Goal: Check status: Check status

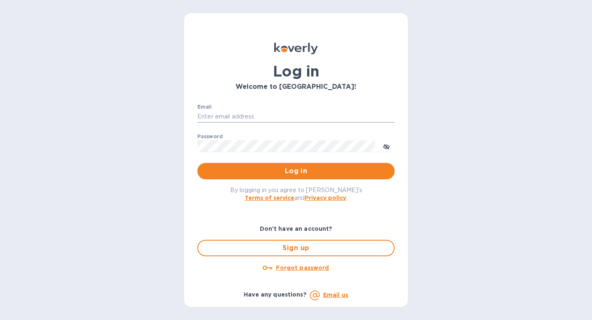
click at [225, 115] on input "Email" at bounding box center [295, 117] width 197 height 12
type input "nate@epicpartyteam.com"
click at [290, 167] on span "Log in" at bounding box center [296, 171] width 184 height 10
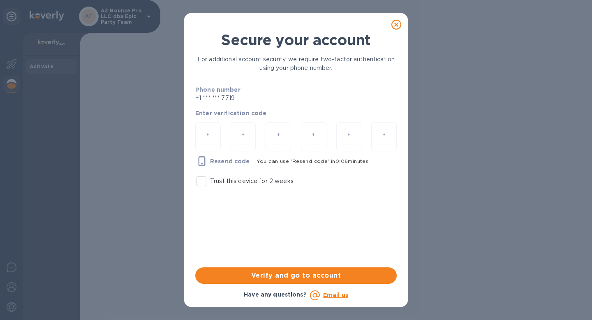
click at [198, 183] on input "Trust this device for 2 weeks" at bounding box center [201, 181] width 17 height 17
checkbox input "true"
click at [215, 130] on div at bounding box center [208, 136] width 26 height 29
type input "1"
type input "3"
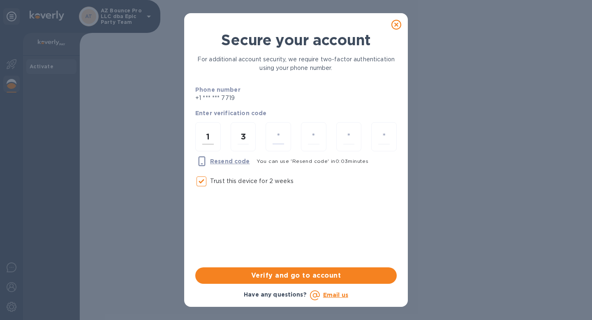
type input "4"
type input "9"
type input "7"
type input "2"
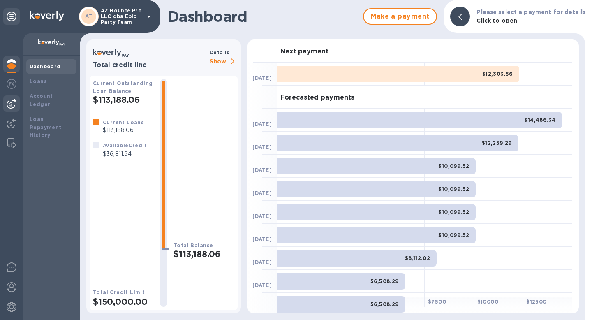
click at [16, 102] on img at bounding box center [12, 104] width 10 height 10
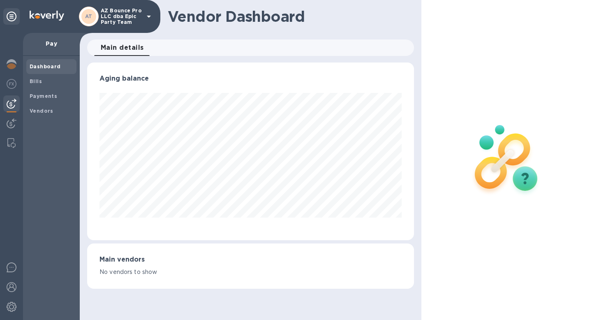
scroll to position [178, 327]
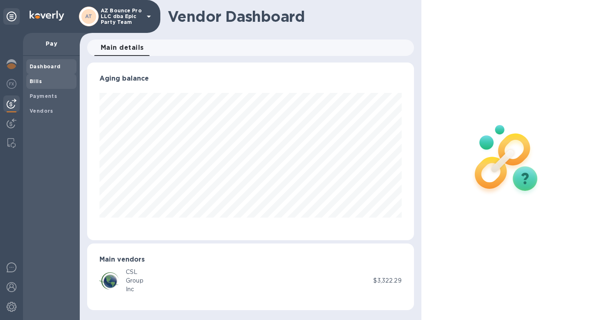
click at [39, 82] on b "Bills" at bounding box center [36, 81] width 12 height 6
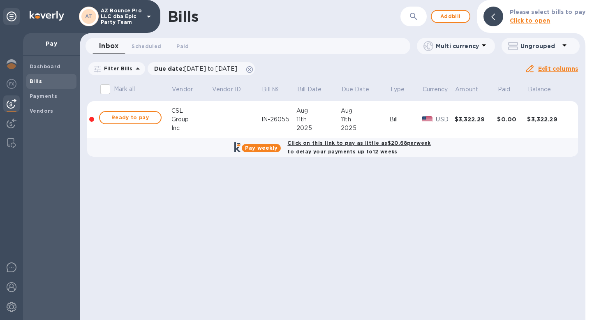
click at [274, 122] on div "IN-26055" at bounding box center [279, 119] width 35 height 9
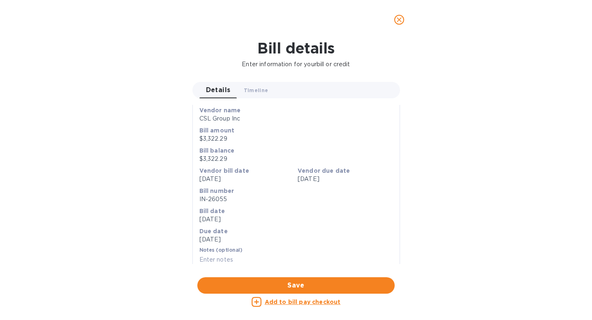
scroll to position [65, 0]
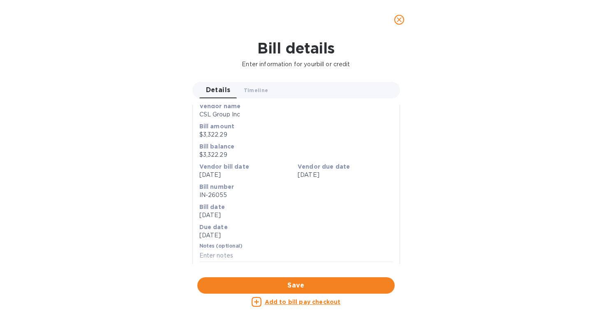
click at [399, 22] on icon "close" at bounding box center [399, 20] width 8 height 8
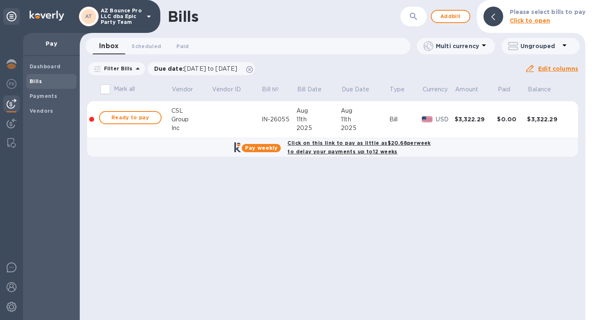
click at [313, 126] on div "2025" at bounding box center [319, 128] width 44 height 9
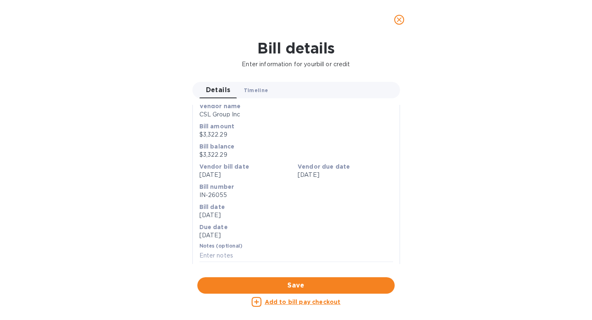
click at [260, 94] on span "Timeline 0" at bounding box center [256, 90] width 25 height 9
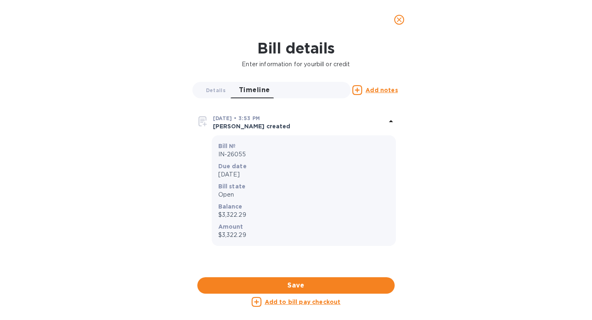
click at [238, 127] on p "[PERSON_NAME] created" at bounding box center [299, 126] width 173 height 8
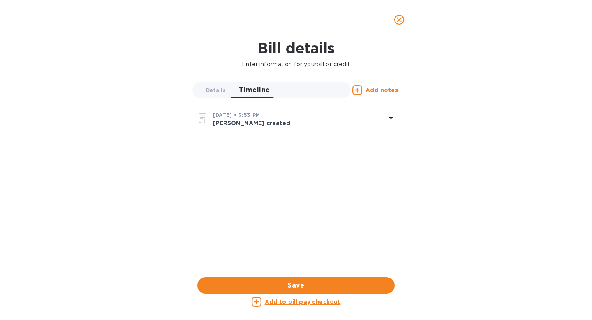
click at [238, 127] on p "[PERSON_NAME] created" at bounding box center [299, 123] width 173 height 8
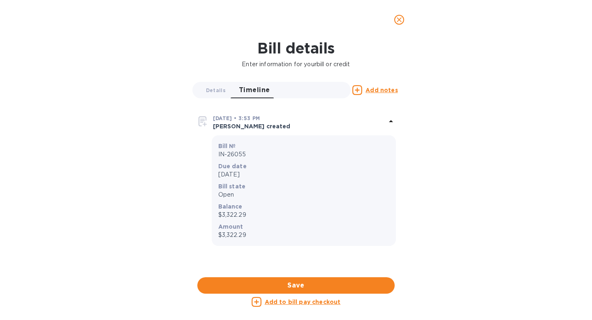
click at [401, 16] on icon "close" at bounding box center [399, 20] width 8 height 8
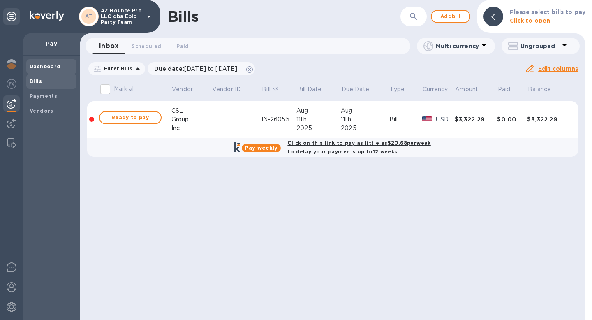
click at [58, 70] on span "Dashboard" at bounding box center [45, 67] width 31 height 8
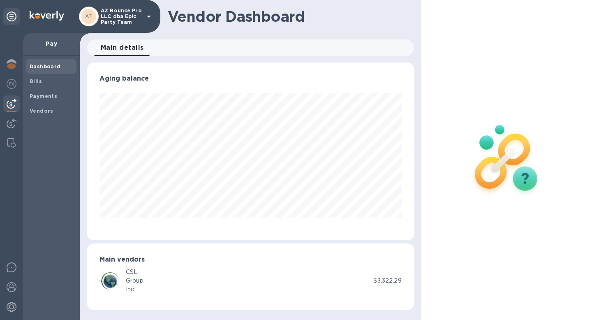
scroll to position [178, 327]
click at [16, 70] on div at bounding box center [11, 65] width 16 height 18
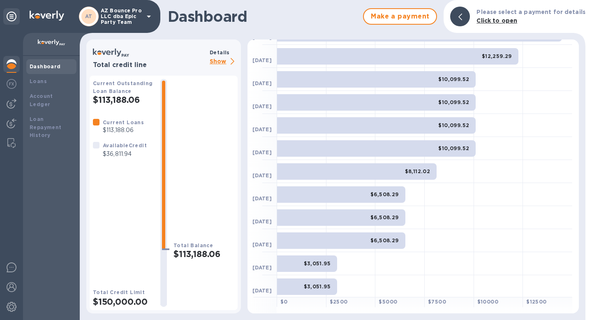
scroll to position [88, 0]
